Goal: Navigation & Orientation: Find specific page/section

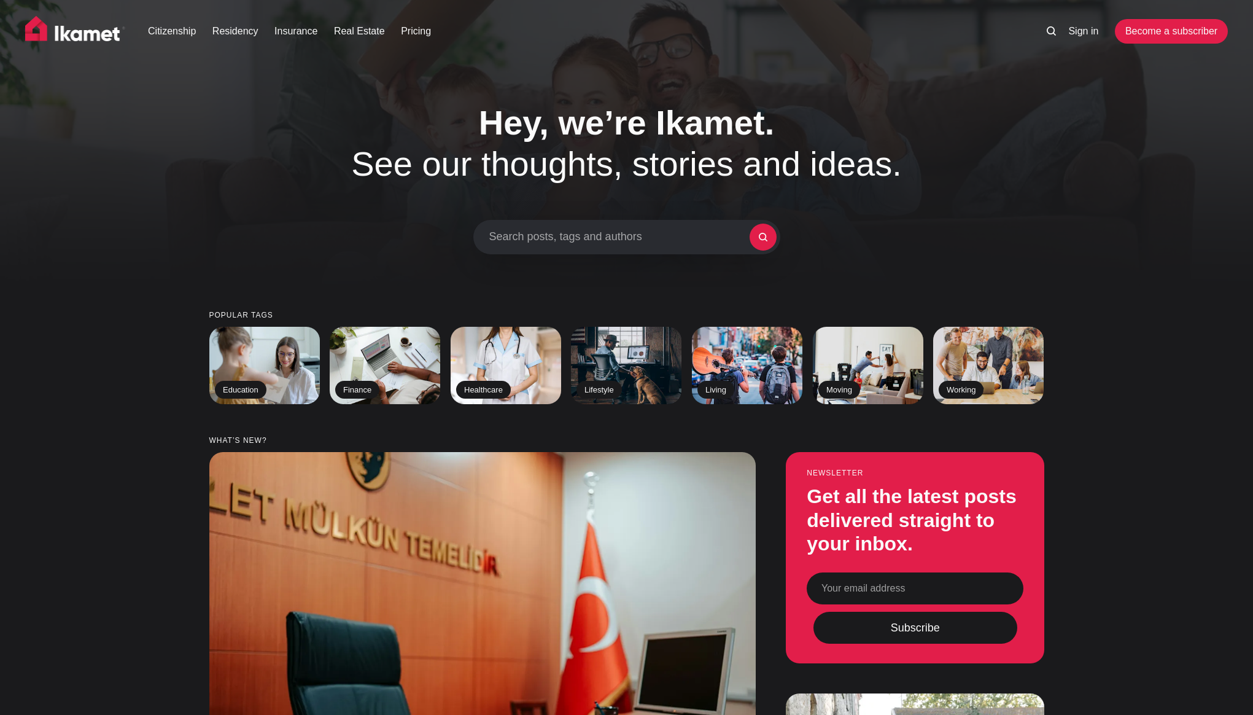
click at [1052, 214] on div "Hey, we’re Ikamet. See our thoughts, stories and ideas. Search posts, tags and …" at bounding box center [626, 178] width 960 height 153
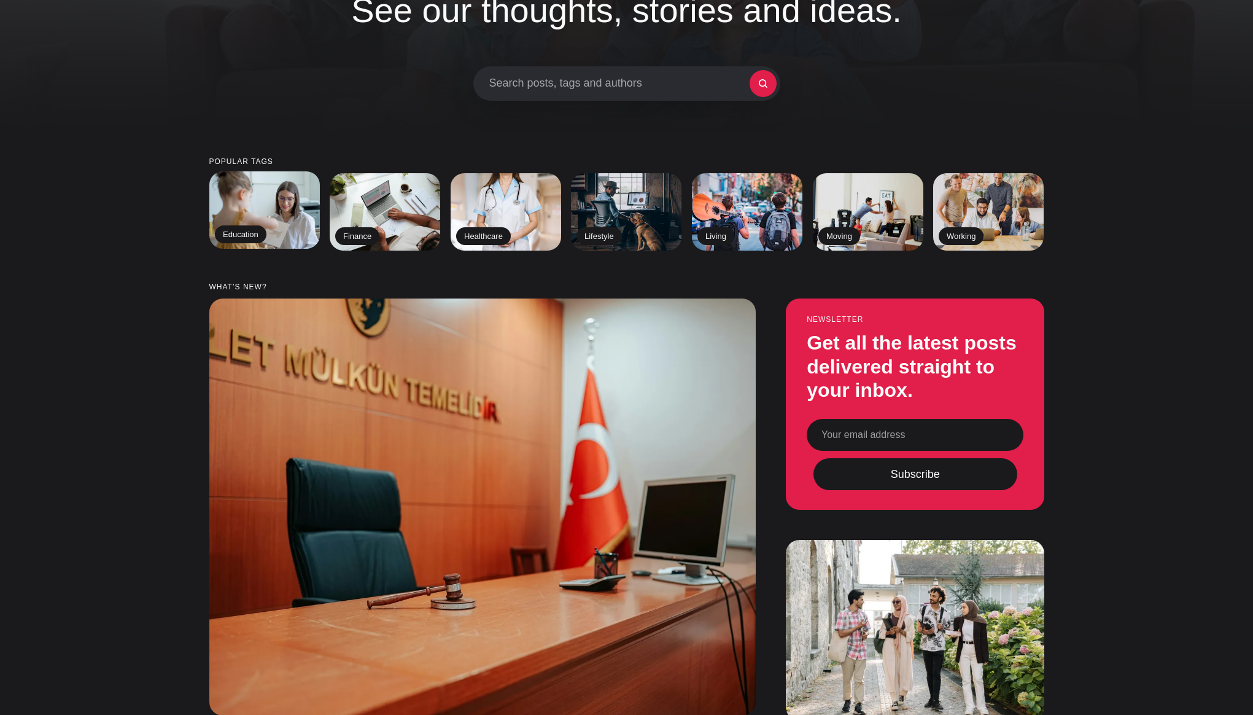
click at [282, 238] on img at bounding box center [264, 210] width 113 height 79
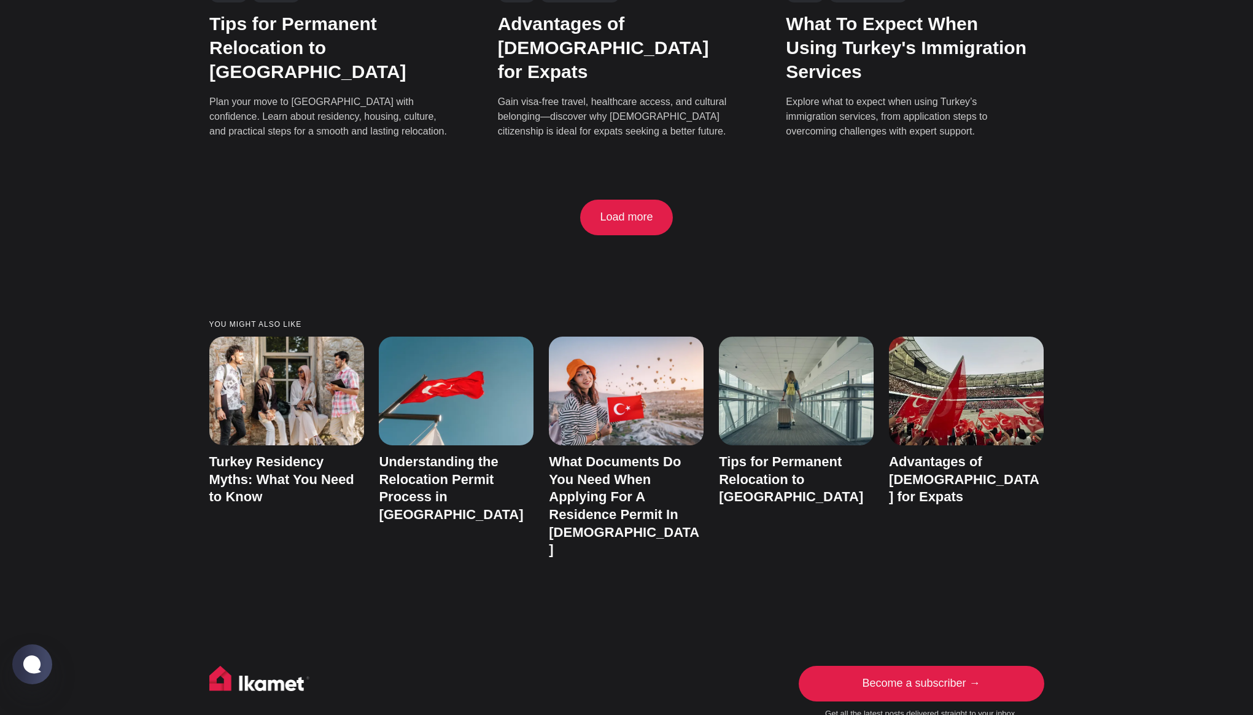
scroll to position [2939, 0]
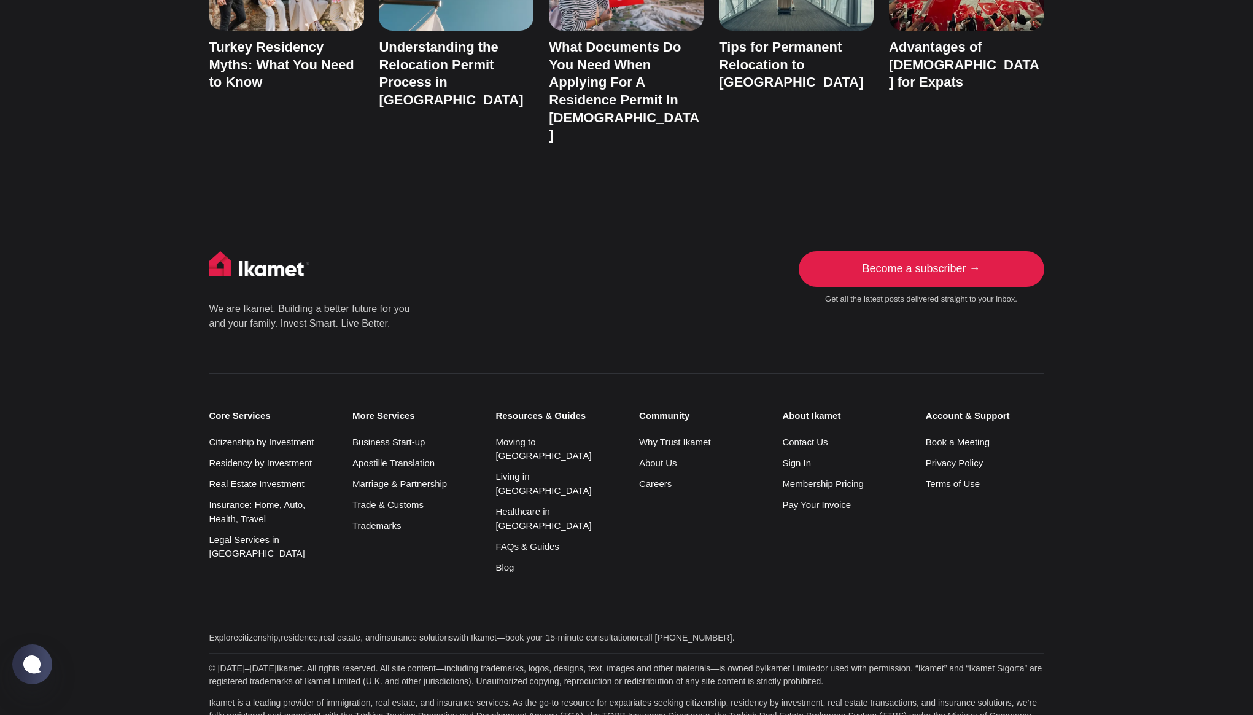
click at [660, 478] on link "Careers" at bounding box center [655, 483] width 33 height 10
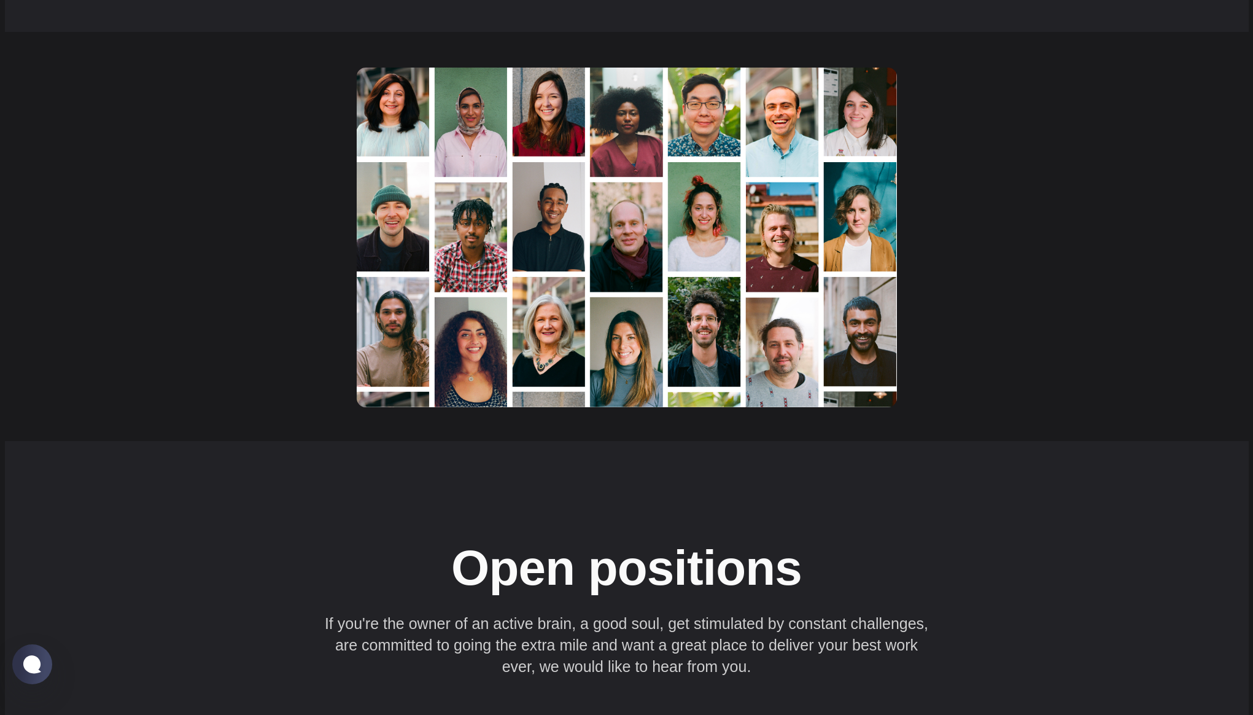
scroll to position [1748, 0]
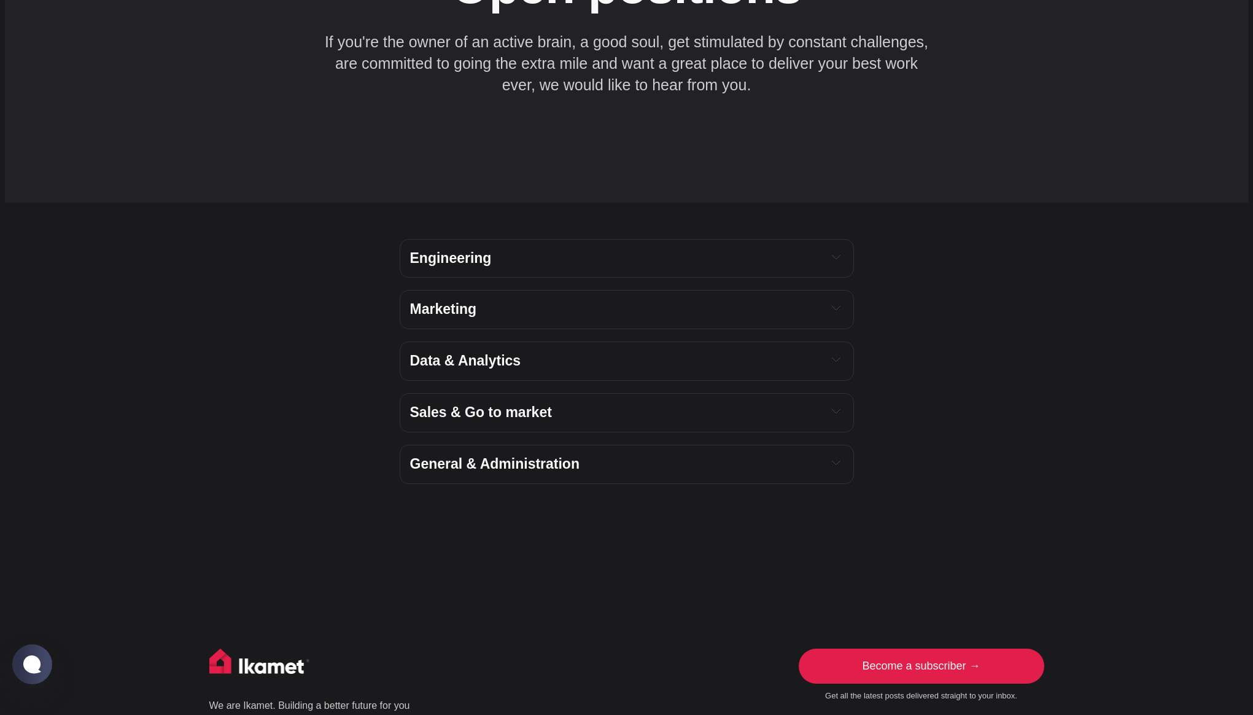
click at [724, 249] on h4 "Engineering" at bounding box center [613, 258] width 407 height 18
click at [830, 249] on button "Expand toggle to read content" at bounding box center [836, 256] width 14 height 15
click at [832, 261] on icon "Expand toggle to read content" at bounding box center [836, 256] width 9 height 9
click at [839, 352] on div "Data & Analytics" at bounding box center [627, 360] width 454 height 39
drag, startPoint x: 836, startPoint y: 343, endPoint x: 839, endPoint y: 352, distance: 9.9
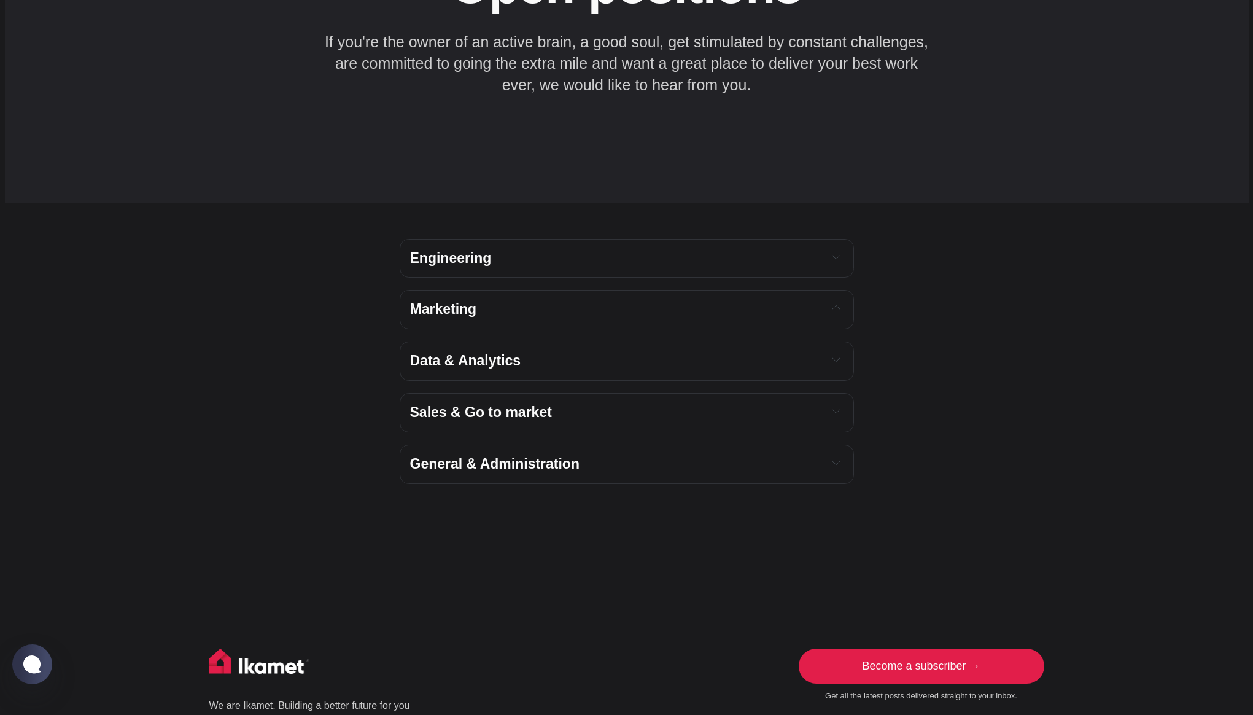
click at [836, 352] on button "Expand toggle to read content" at bounding box center [836, 359] width 14 height 15
drag, startPoint x: 840, startPoint y: 396, endPoint x: 839, endPoint y: 448, distance: 52.2
click at [840, 403] on button "Expand toggle to read content" at bounding box center [836, 410] width 14 height 15
click at [838, 455] on div "General & Administration" at bounding box center [626, 464] width 433 height 18
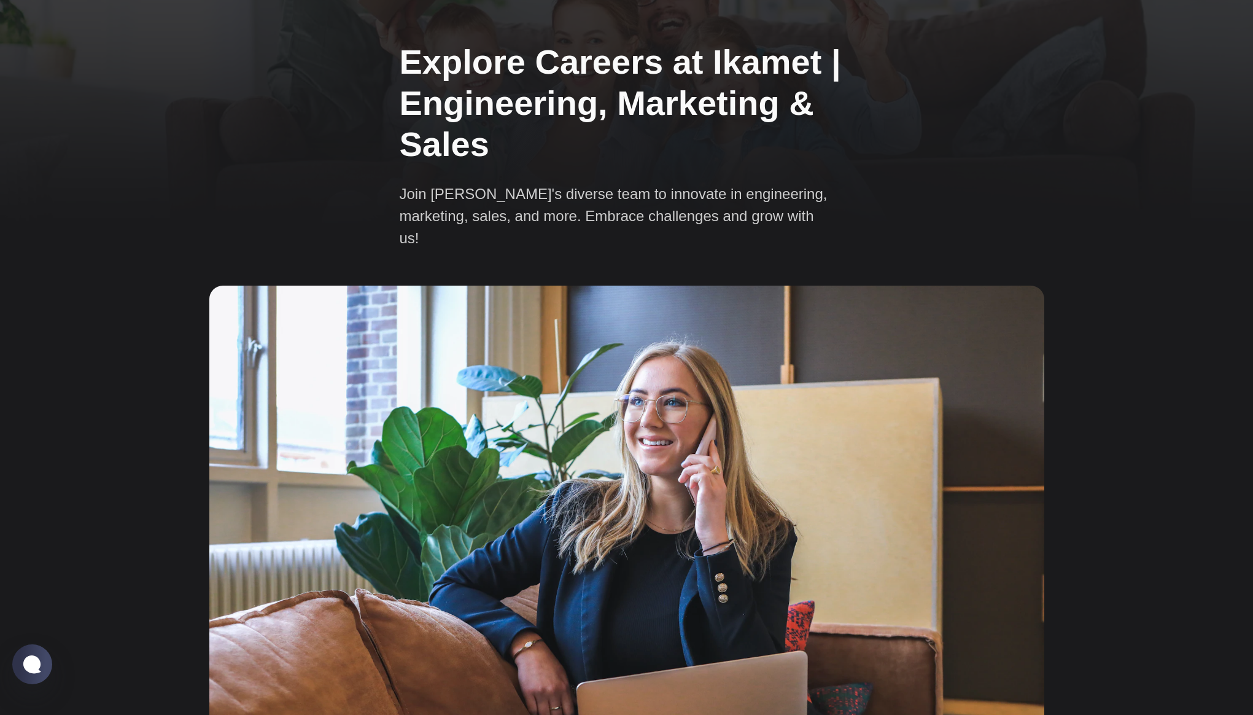
scroll to position [0, 0]
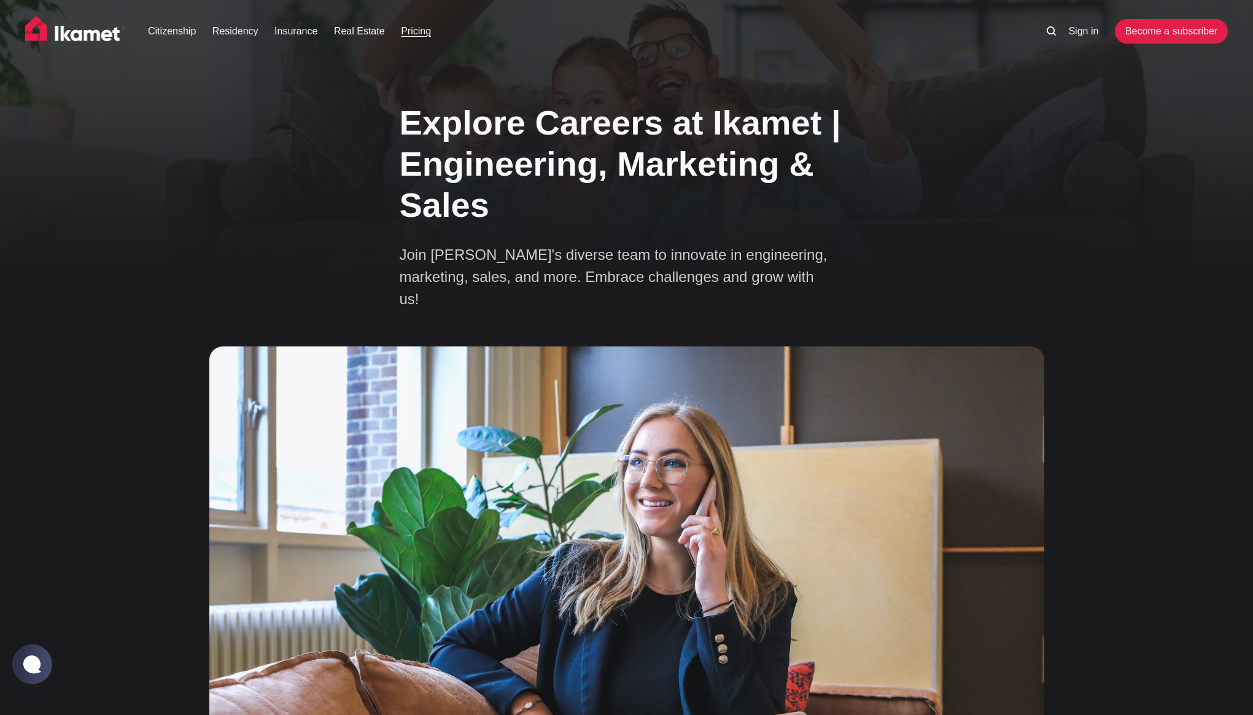
click at [430, 35] on link "Pricing" at bounding box center [416, 31] width 30 height 15
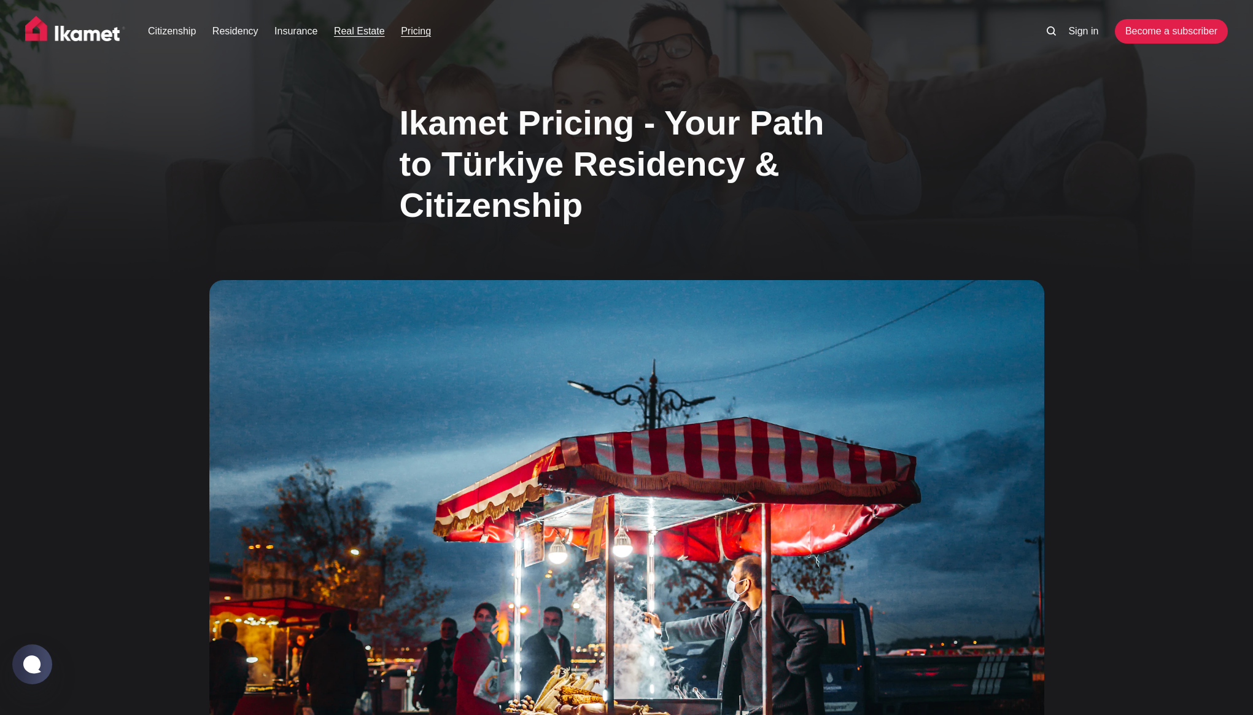
click at [381, 36] on link "Real Estate" at bounding box center [359, 31] width 51 height 15
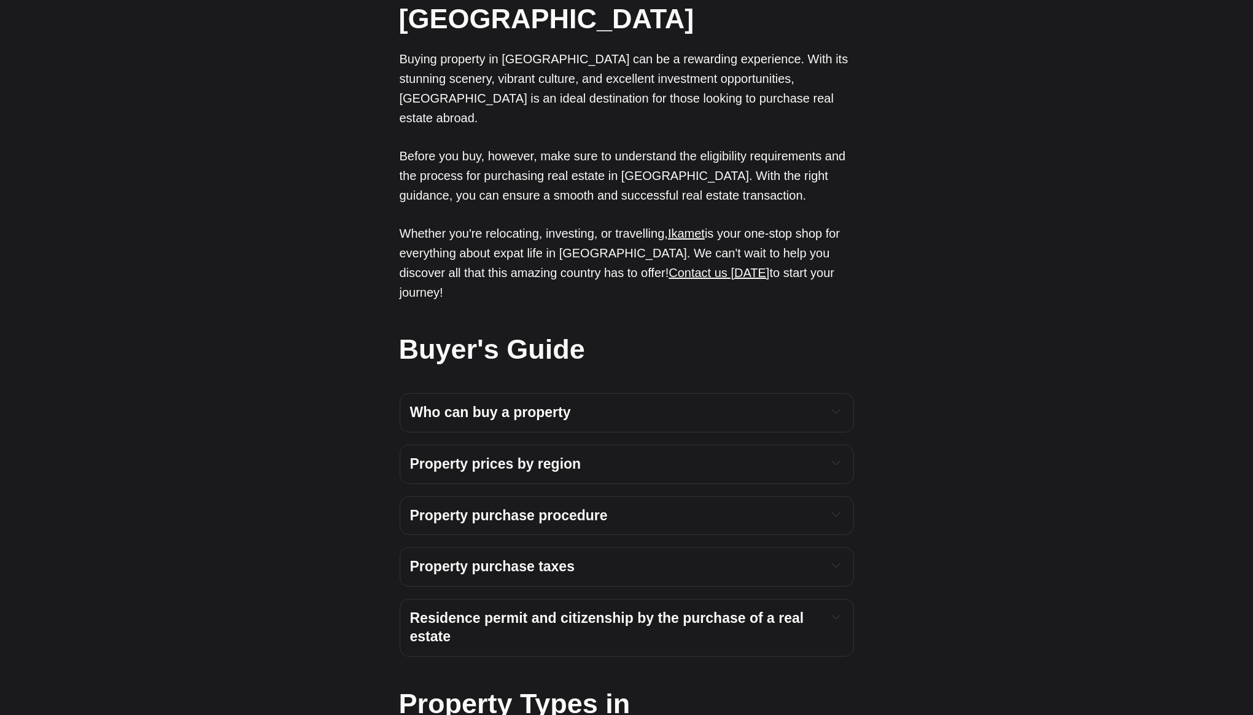
scroll to position [3357, 0]
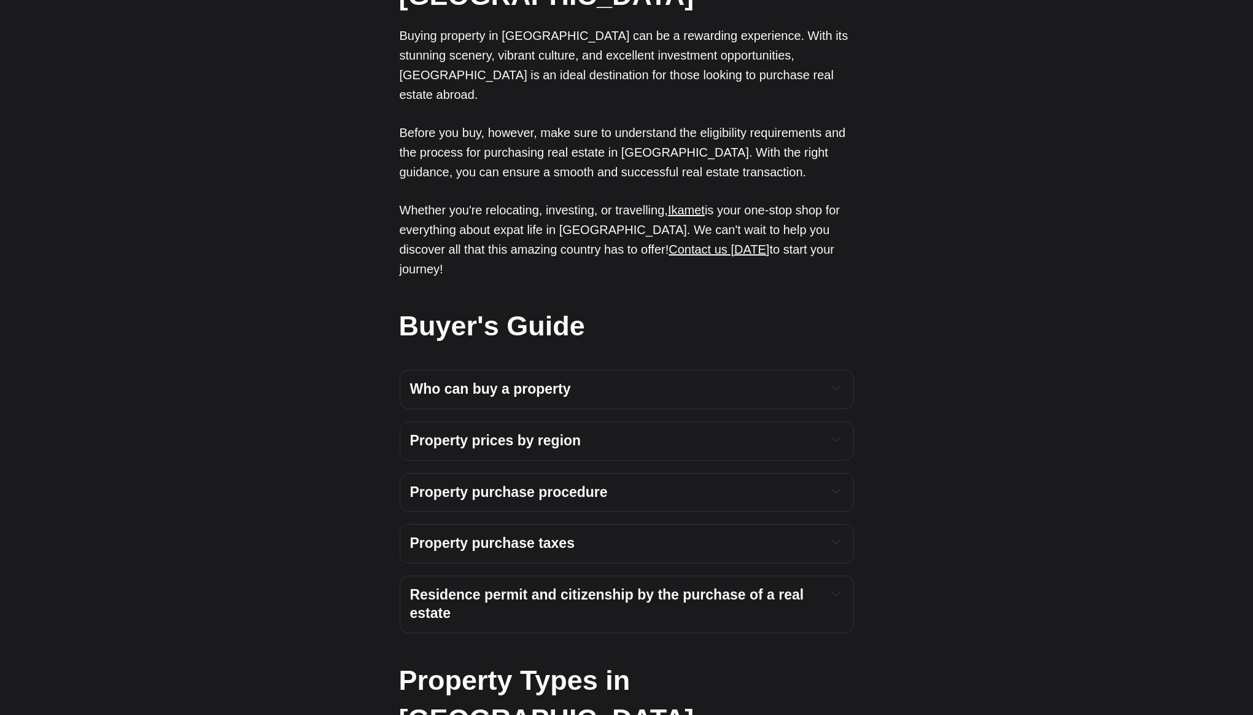
click at [591, 370] on div "Who can buy a property Who can buy a property in Turkey All foreigners are allo…" at bounding box center [627, 389] width 454 height 39
click at [608, 370] on div "Who can buy a property Who can buy a property in Turkey All foreigners are allo…" at bounding box center [627, 389] width 454 height 39
click at [853, 370] on div "Who can buy a property Who can buy a property in Turkey All foreigners are allo…" at bounding box center [627, 389] width 454 height 39
click at [836, 386] on icon "Expand toggle to read content" at bounding box center [836, 388] width 8 height 4
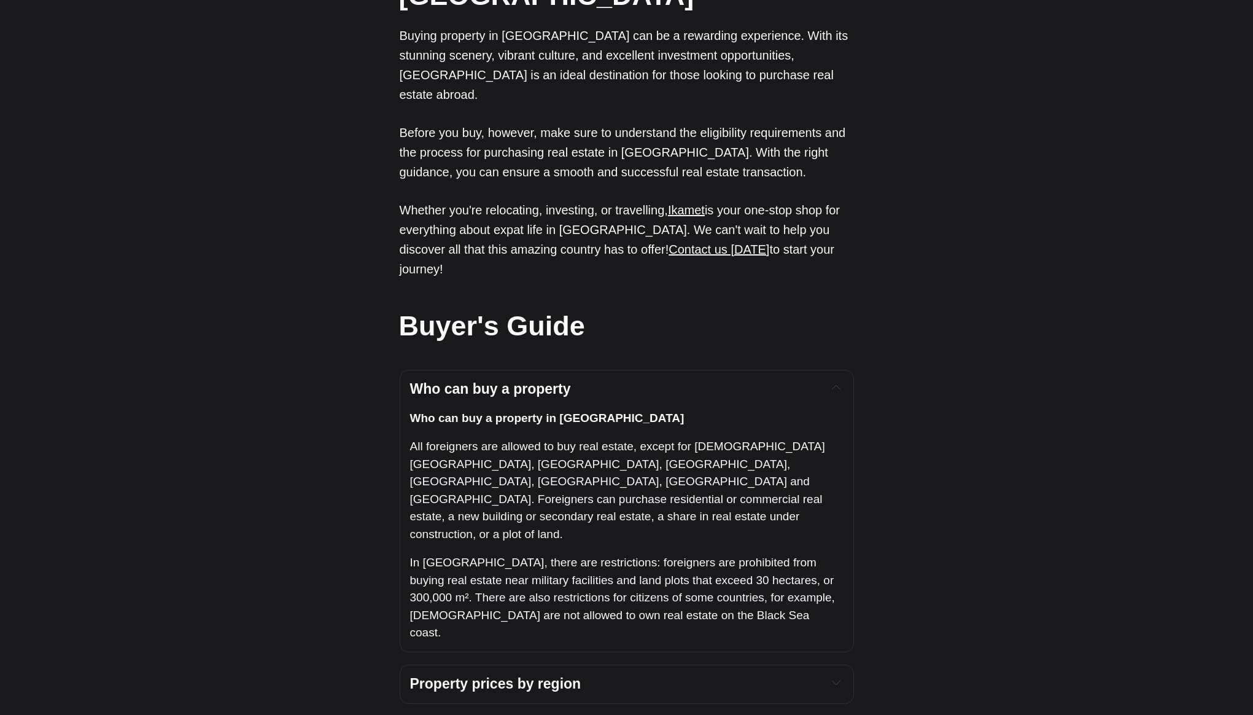
drag, startPoint x: 838, startPoint y: 78, endPoint x: 810, endPoint y: 191, distance: 116.4
click at [838, 383] on icon "Expand toggle to read content" at bounding box center [836, 387] width 9 height 9
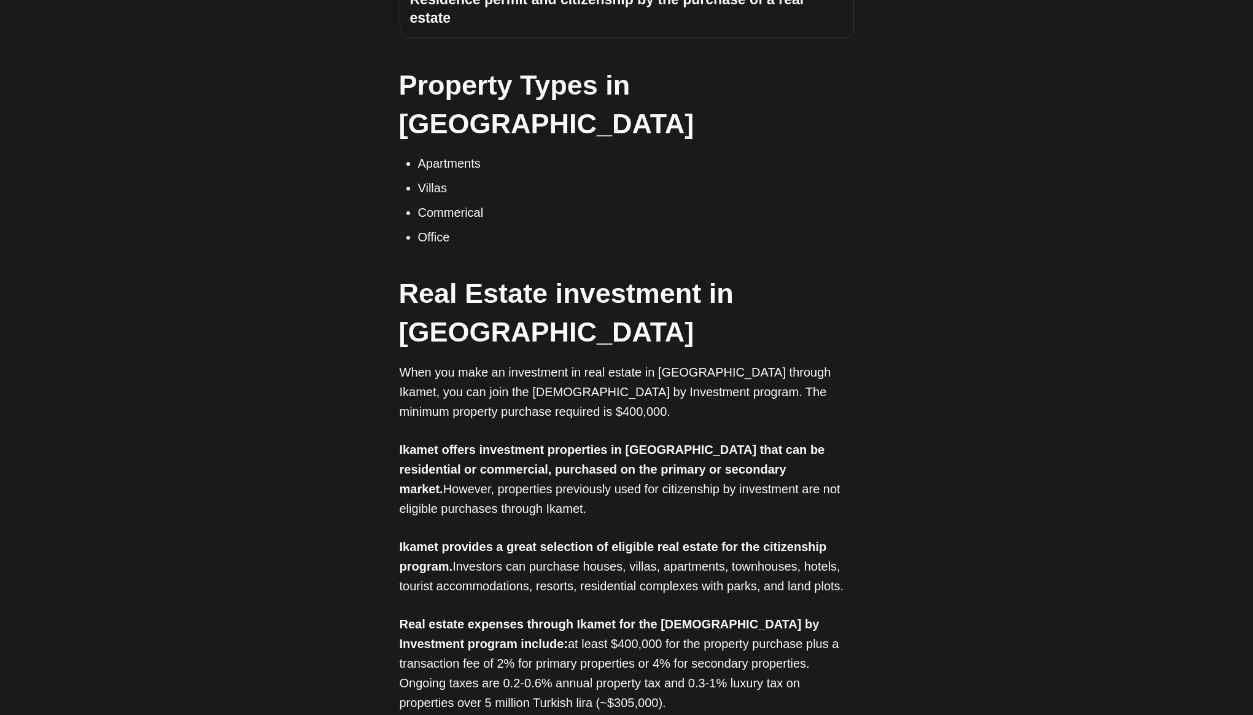
scroll to position [4035, 0]
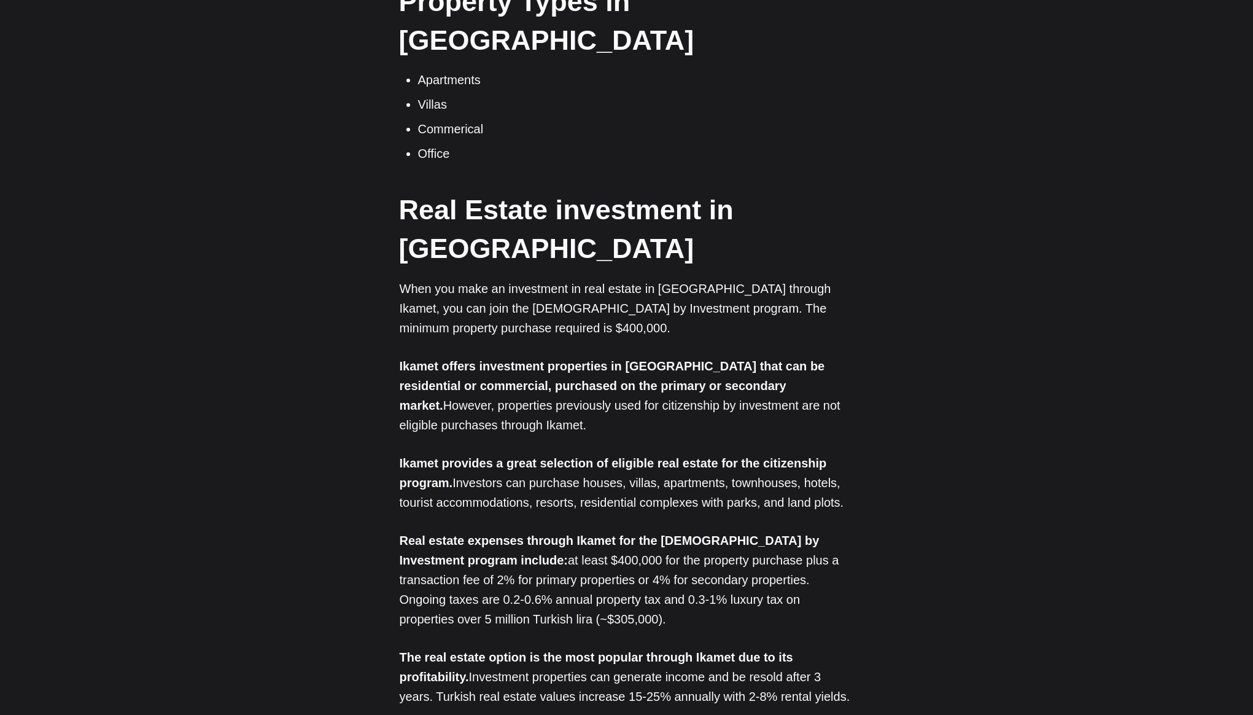
drag, startPoint x: 393, startPoint y: 142, endPoint x: 543, endPoint y: 236, distance: 176.8
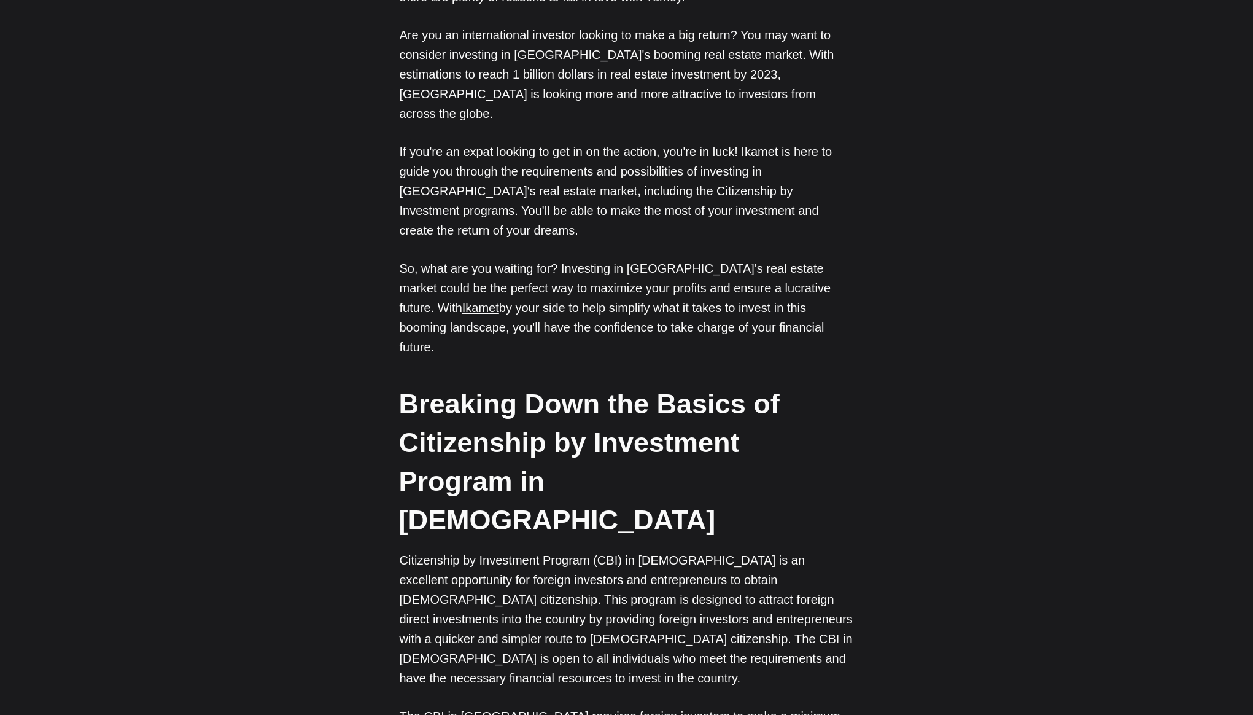
scroll to position [0, 0]
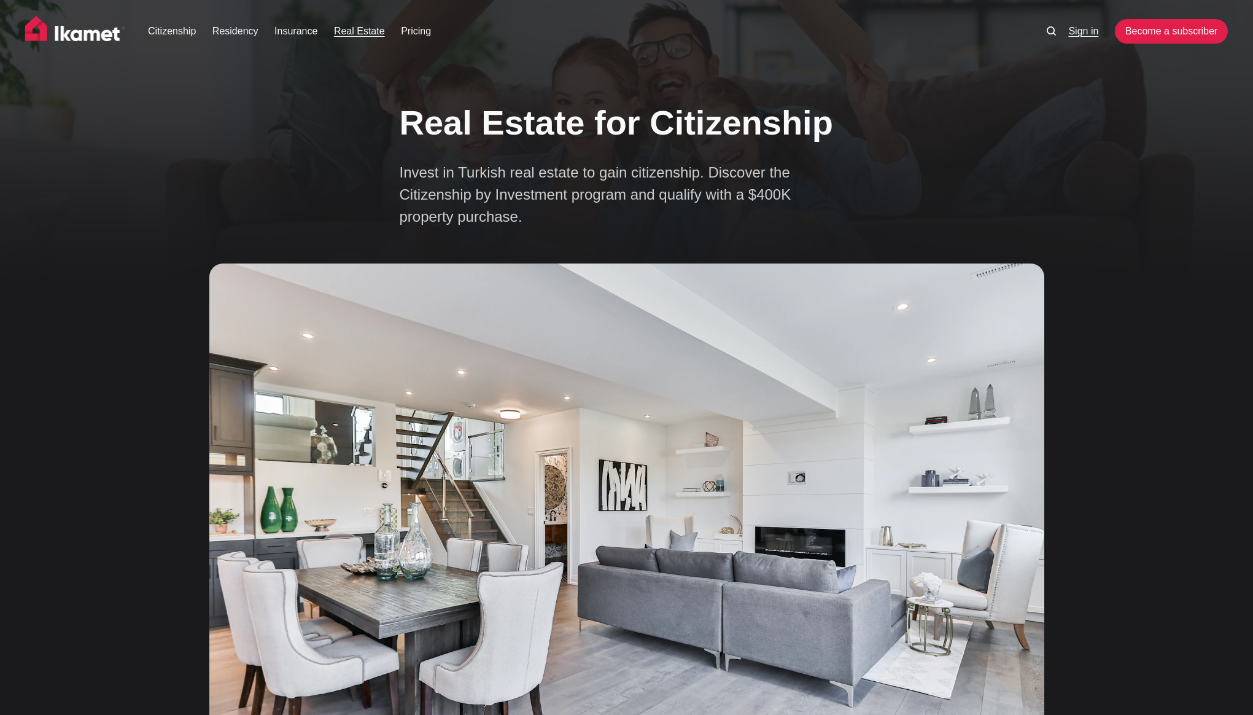
click at [1079, 33] on link "Sign in" at bounding box center [1083, 31] width 30 height 15
